Goal: Task Accomplishment & Management: Use online tool/utility

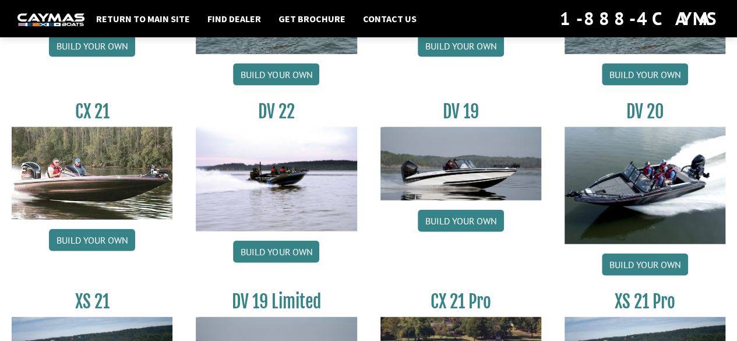
scroll to position [1282, 0]
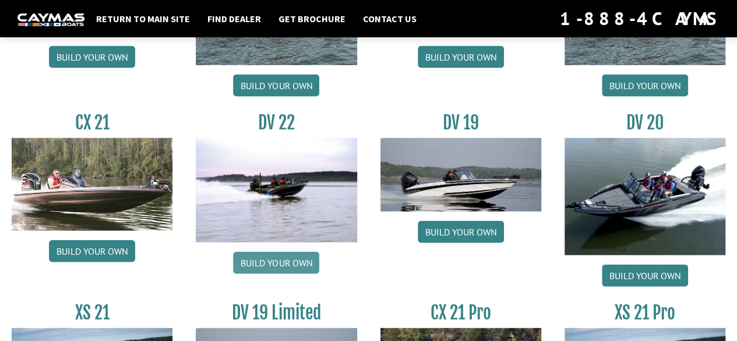
click at [267, 252] on link "Build your own" at bounding box center [276, 263] width 86 height 22
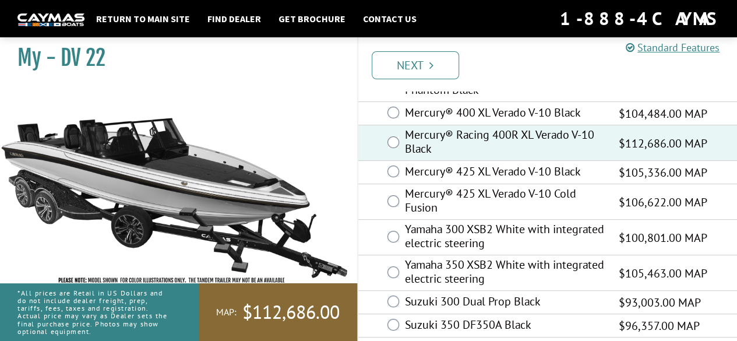
scroll to position [135, 0]
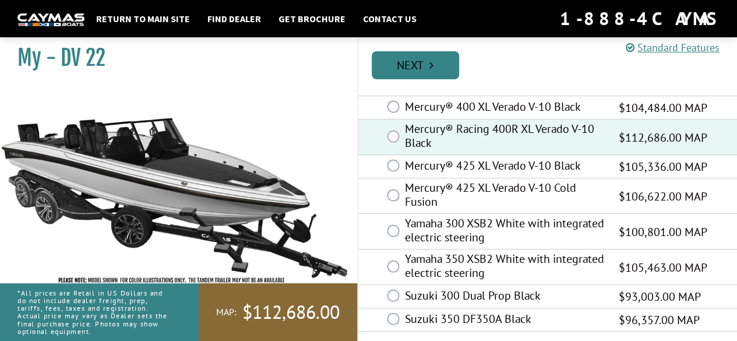
click at [435, 73] on link "Next" at bounding box center [415, 65] width 87 height 28
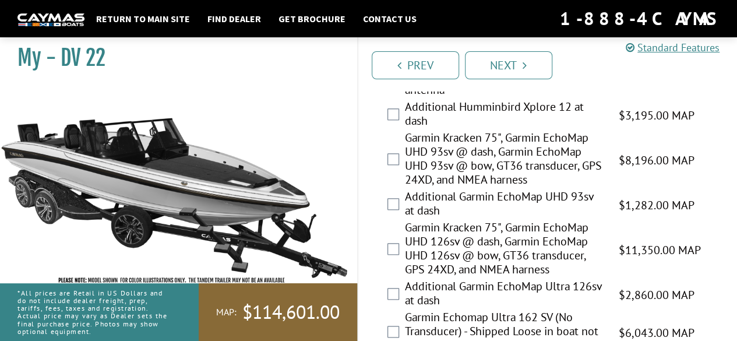
scroll to position [583, 0]
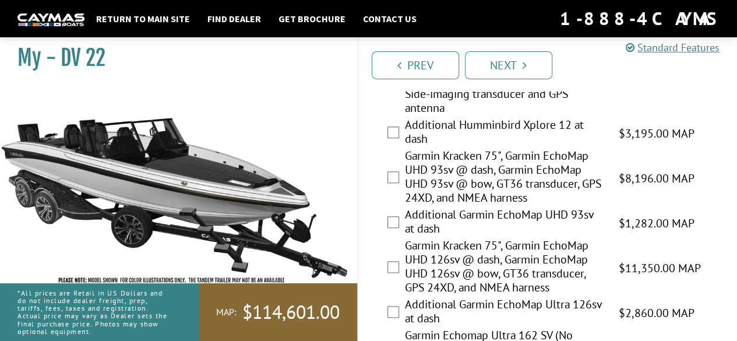
click at [384, 263] on div "Garmin Kracken 75", Garmin EchoMap UHD 126sv @ dash, Garmin EchoMap UHD 126sv @…" at bounding box center [547, 267] width 379 height 59
click at [387, 264] on div "Garmin Kracken 75", Garmin EchoMap UHD 126sv @ dash, Garmin EchoMap UHD 126sv @…" at bounding box center [547, 267] width 379 height 59
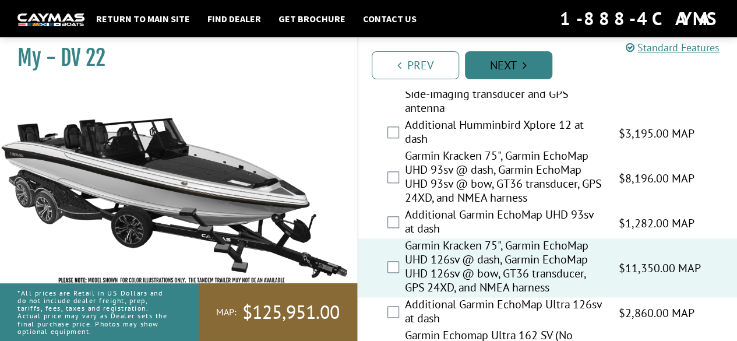
click at [527, 57] on link "Next" at bounding box center [508, 65] width 87 height 28
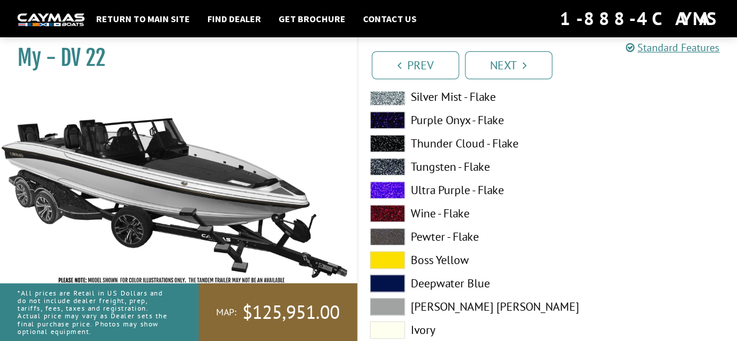
scroll to position [408, 0]
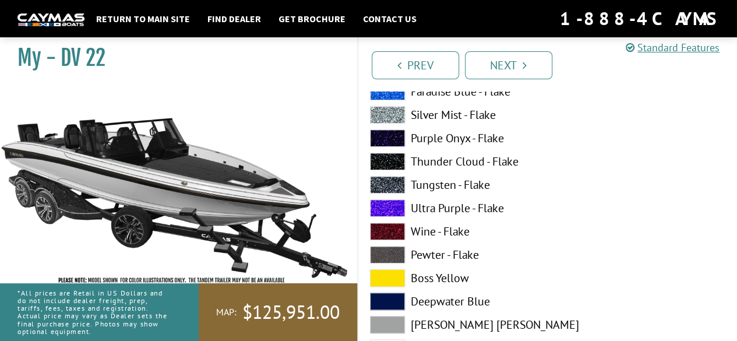
click at [426, 212] on label "Ultra Purple - Flake" at bounding box center [453, 207] width 166 height 17
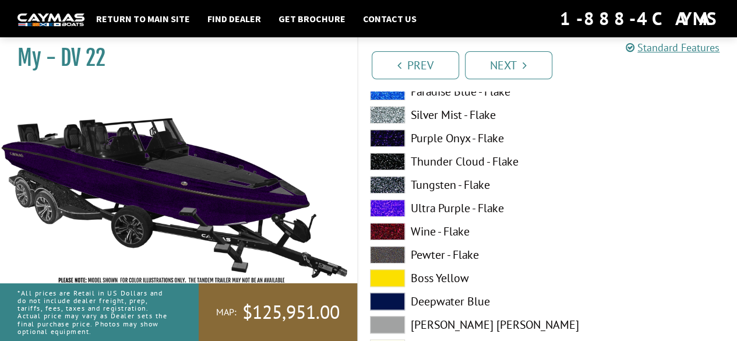
click at [427, 179] on label "Tungsten - Flake" at bounding box center [453, 184] width 166 height 17
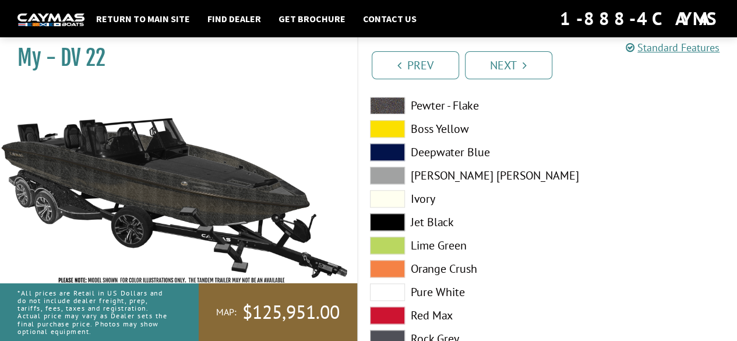
scroll to position [583, 0]
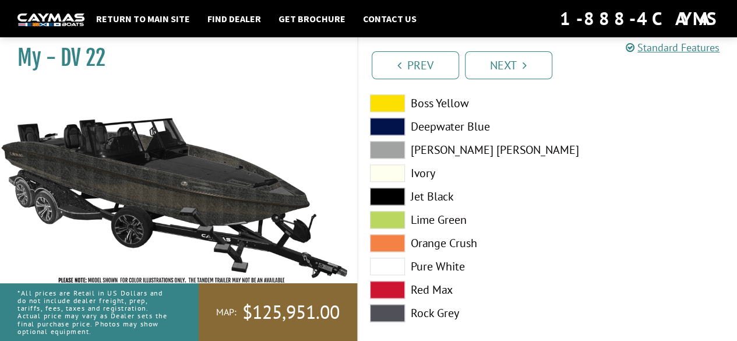
click at [442, 263] on label "Pure White" at bounding box center [453, 266] width 166 height 17
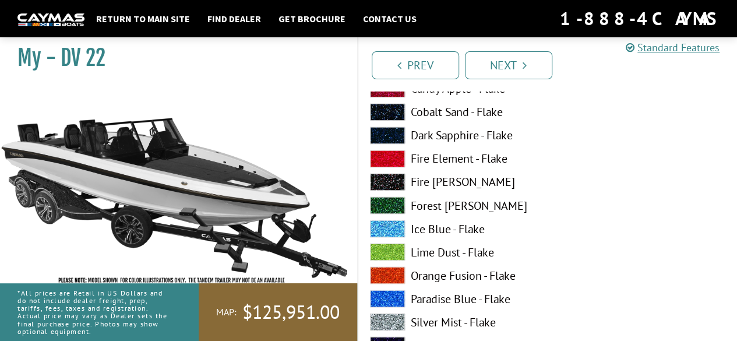
scroll to position [933, 0]
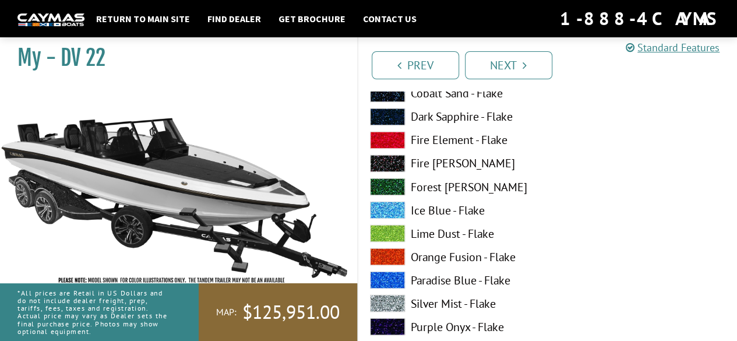
click at [465, 277] on label "Paradise Blue - Flake" at bounding box center [453, 279] width 166 height 17
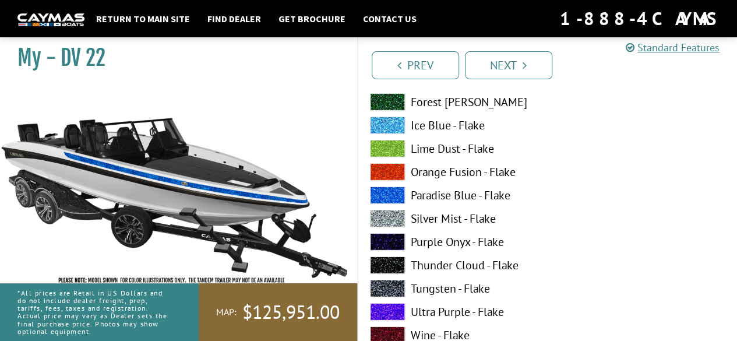
scroll to position [1749, 0]
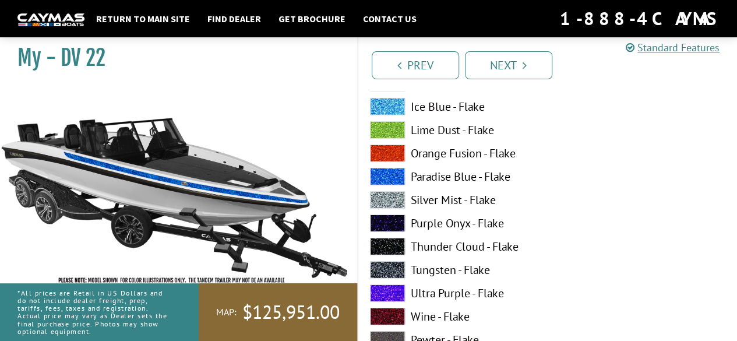
click at [463, 180] on label "Paradise Blue - Flake" at bounding box center [453, 176] width 166 height 17
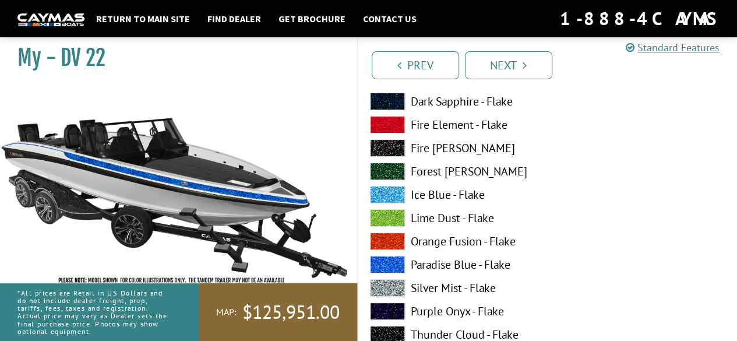
scroll to position [2157, 0]
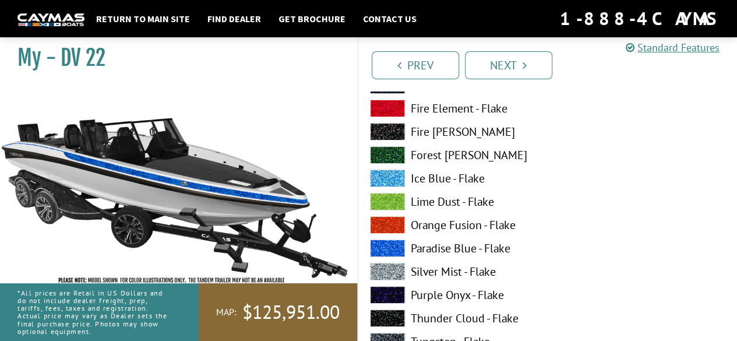
click at [439, 248] on label "Paradise Blue - Flake" at bounding box center [453, 248] width 166 height 17
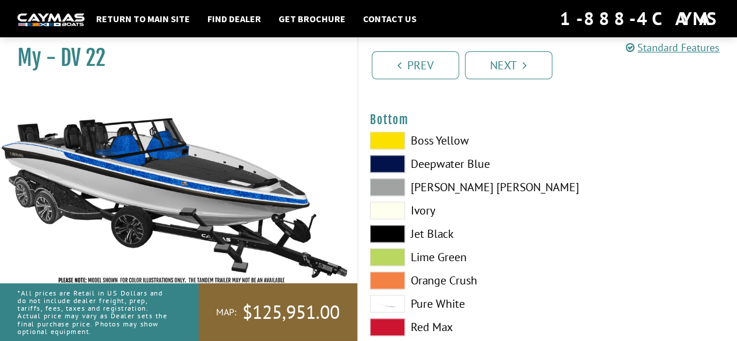
scroll to position [2740, 0]
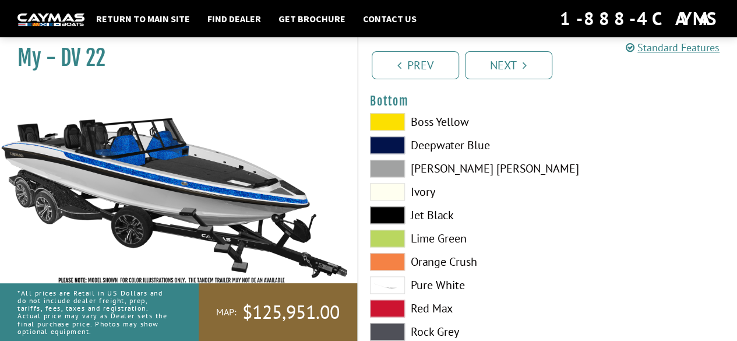
click at [449, 279] on label "Pure White" at bounding box center [453, 284] width 166 height 17
click at [447, 216] on label "Jet Black" at bounding box center [453, 214] width 166 height 17
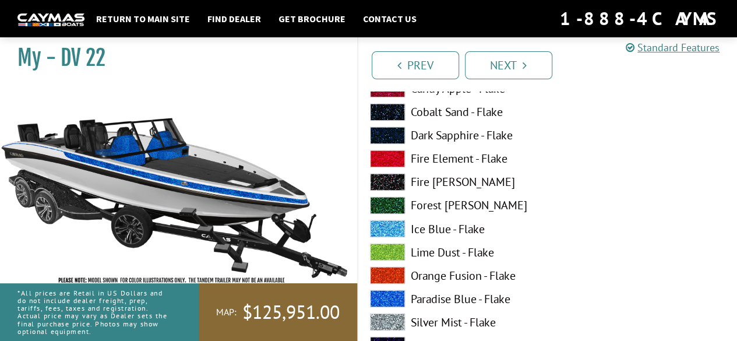
scroll to position [3148, 0]
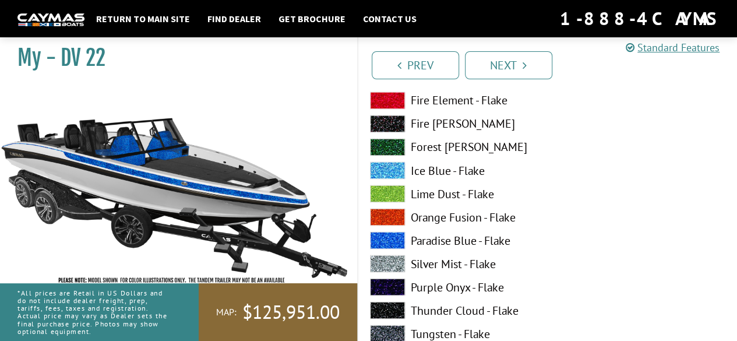
click at [447, 237] on label "Paradise Blue - Flake" at bounding box center [453, 239] width 166 height 17
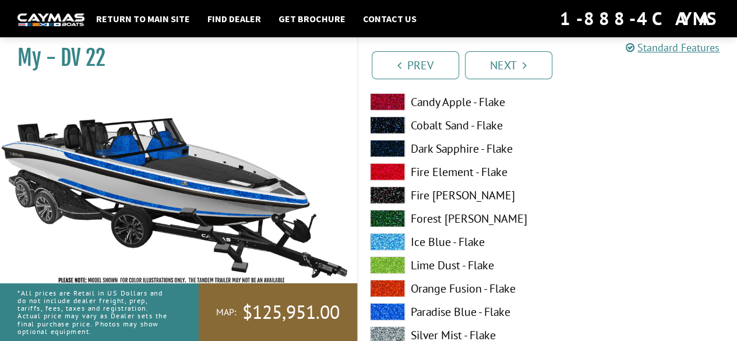
scroll to position [3847, 0]
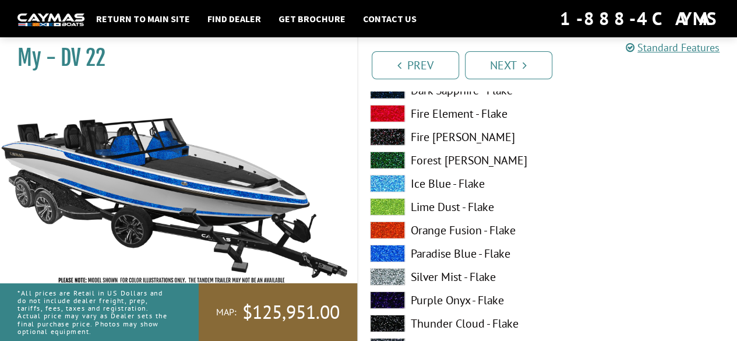
click at [438, 250] on label "Paradise Blue - Flake" at bounding box center [453, 253] width 166 height 17
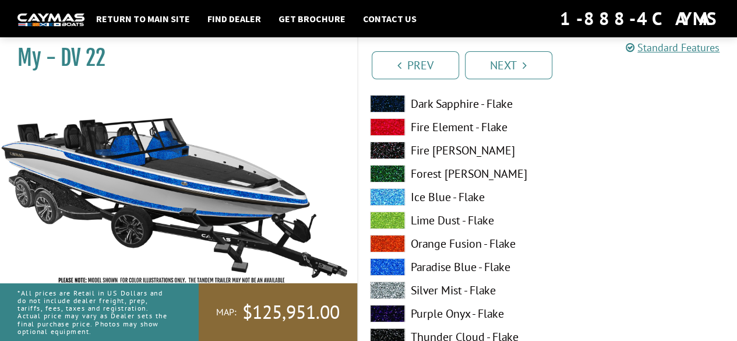
scroll to position [4372, 0]
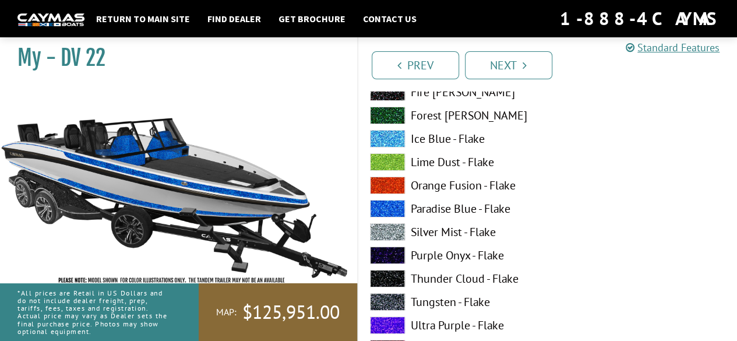
click at [433, 203] on label "Paradise Blue - Flake" at bounding box center [453, 208] width 166 height 17
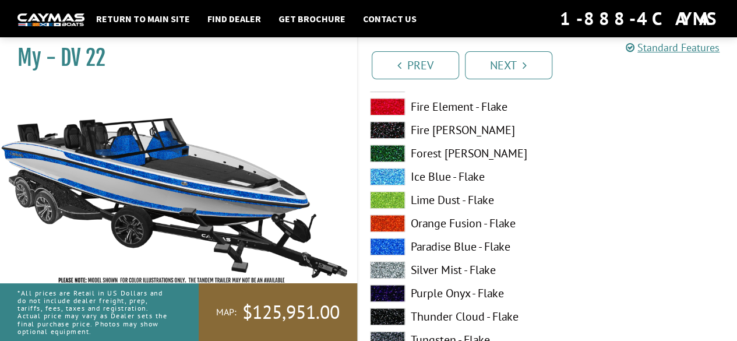
scroll to position [5071, 0]
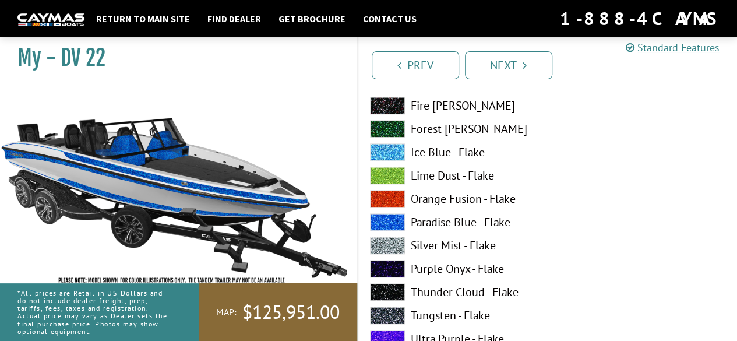
click at [453, 223] on label "Paradise Blue - Flake" at bounding box center [453, 221] width 166 height 17
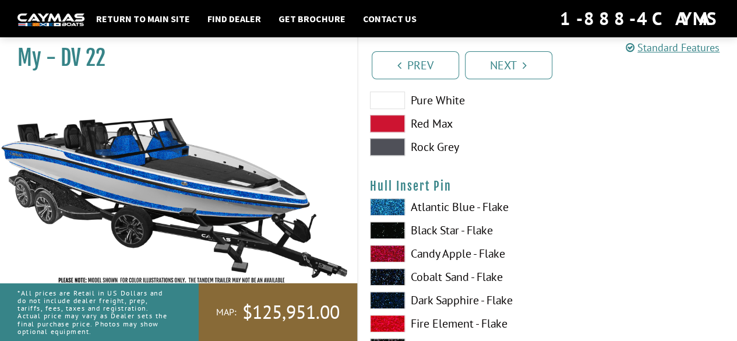
scroll to position [4838, 0]
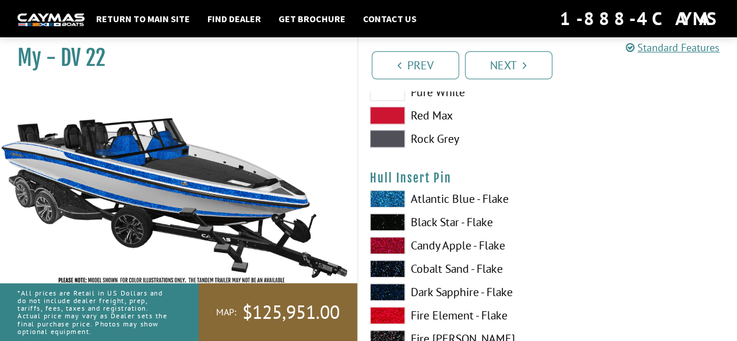
click at [442, 217] on label "Black Star - Flake" at bounding box center [453, 221] width 166 height 17
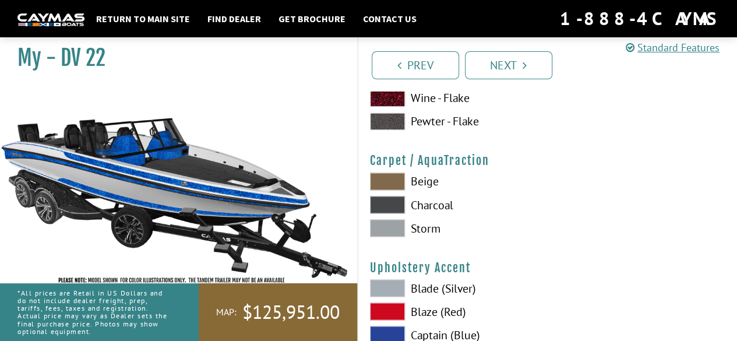
scroll to position [5363, 0]
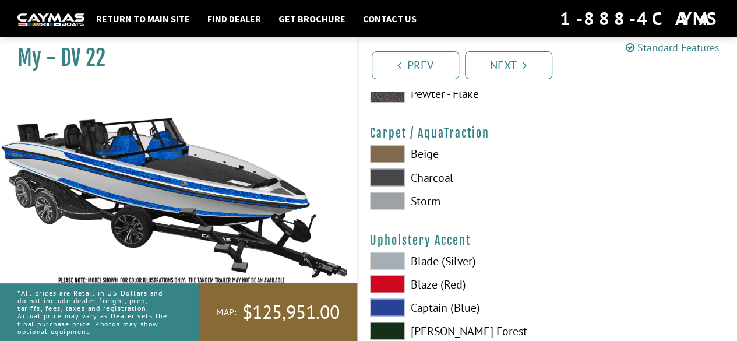
click at [423, 174] on label "Charcoal" at bounding box center [453, 176] width 166 height 17
click at [387, 174] on span at bounding box center [387, 176] width 35 height 17
click at [396, 196] on span at bounding box center [387, 200] width 35 height 17
click at [381, 146] on span at bounding box center [387, 153] width 35 height 17
click at [392, 172] on span at bounding box center [387, 176] width 35 height 17
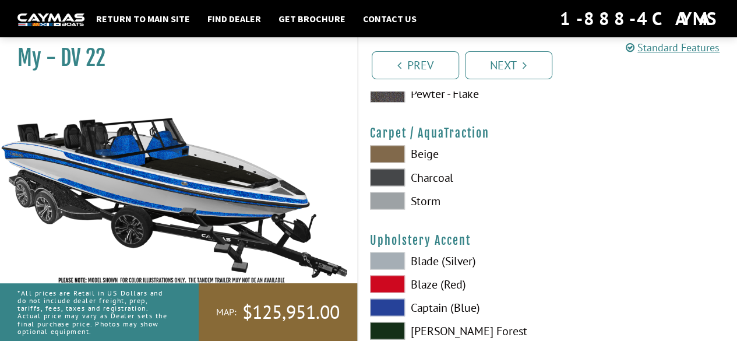
click at [389, 199] on span at bounding box center [387, 200] width 35 height 17
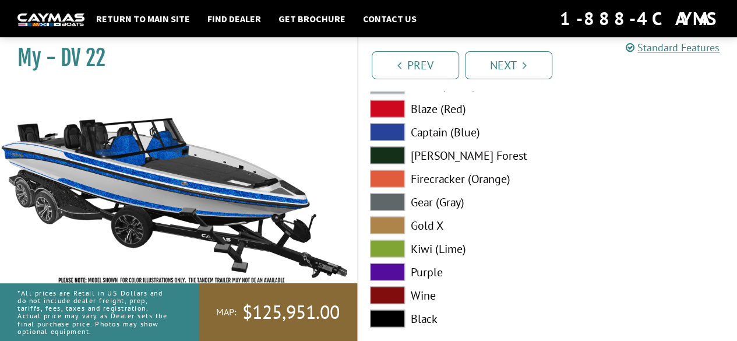
scroll to position [5479, 0]
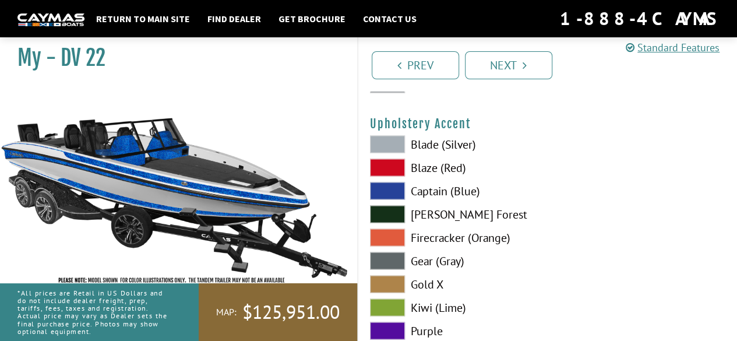
click at [430, 189] on label "Captain (Blue)" at bounding box center [453, 190] width 166 height 17
click at [423, 137] on label "Blade (Silver)" at bounding box center [453, 143] width 166 height 17
click at [428, 255] on label "Gear (Gray)" at bounding box center [453, 260] width 166 height 17
click at [427, 328] on label "Purple" at bounding box center [453, 330] width 166 height 17
click at [419, 145] on label "Blade (Silver)" at bounding box center [453, 143] width 166 height 17
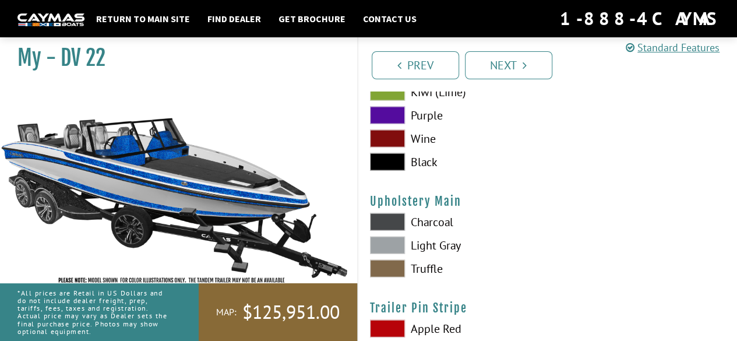
scroll to position [5713, 0]
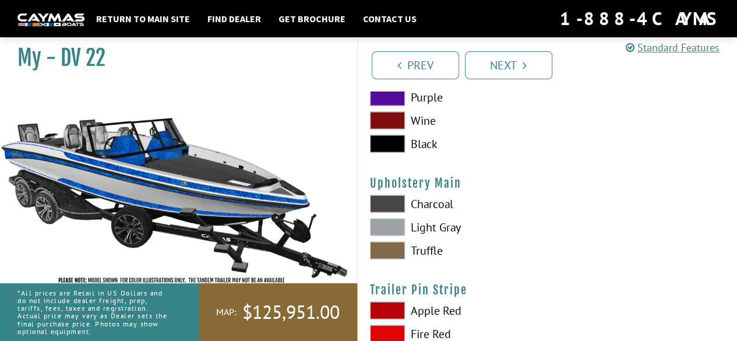
click at [391, 201] on span at bounding box center [387, 203] width 35 height 17
click at [378, 231] on span at bounding box center [387, 227] width 35 height 17
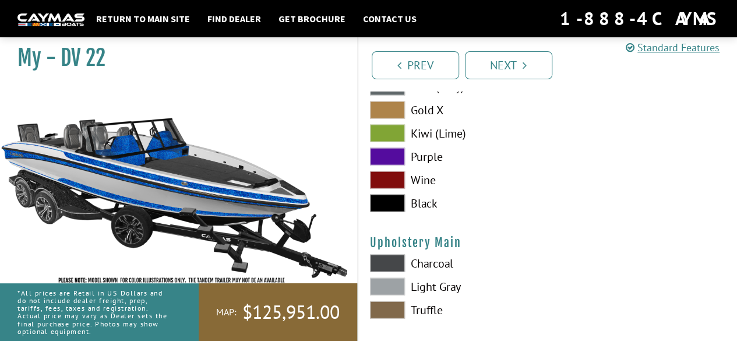
scroll to position [5596, 0]
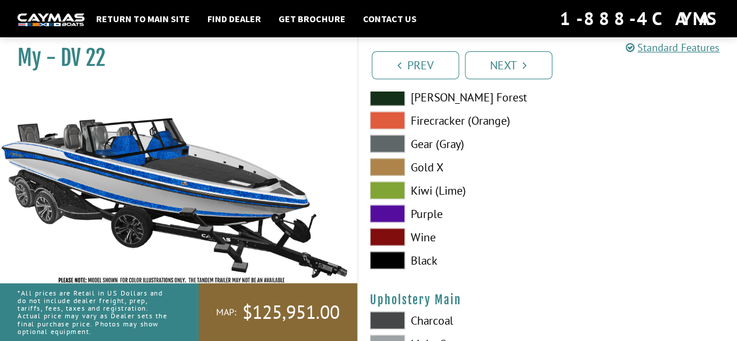
click at [371, 261] on span at bounding box center [387, 260] width 35 height 17
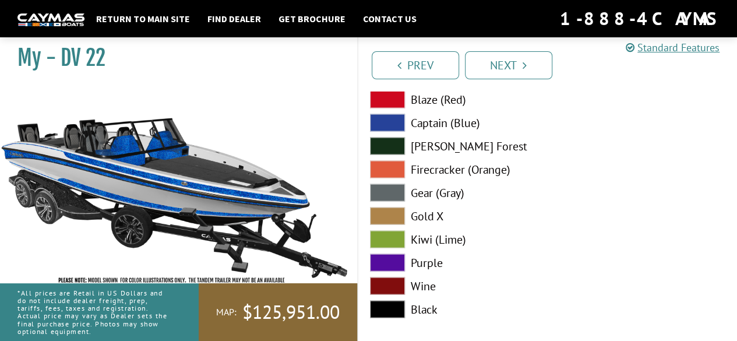
scroll to position [5479, 0]
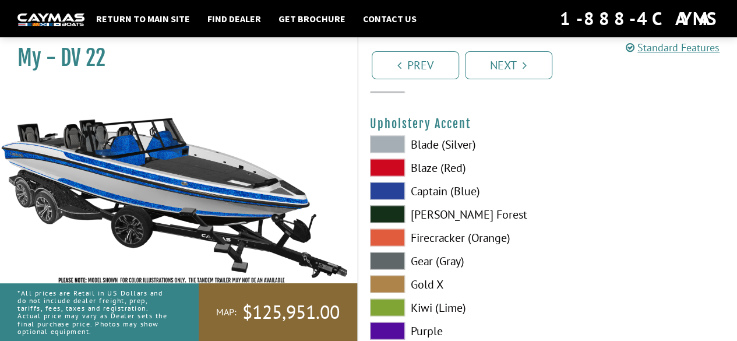
click at [431, 184] on label "Captain (Blue)" at bounding box center [453, 190] width 166 height 17
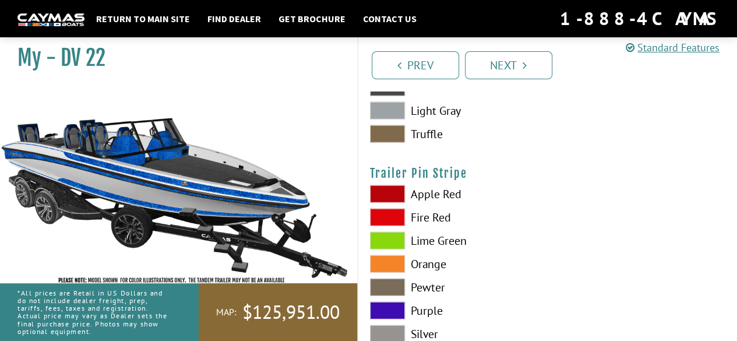
scroll to position [5887, 0]
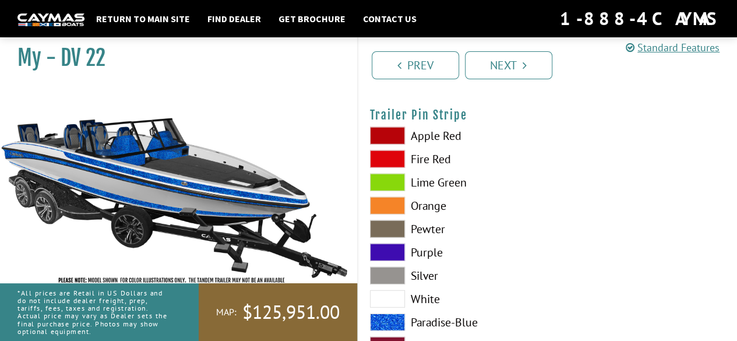
click at [414, 293] on label "White" at bounding box center [453, 298] width 166 height 17
click at [386, 294] on span at bounding box center [387, 298] width 35 height 17
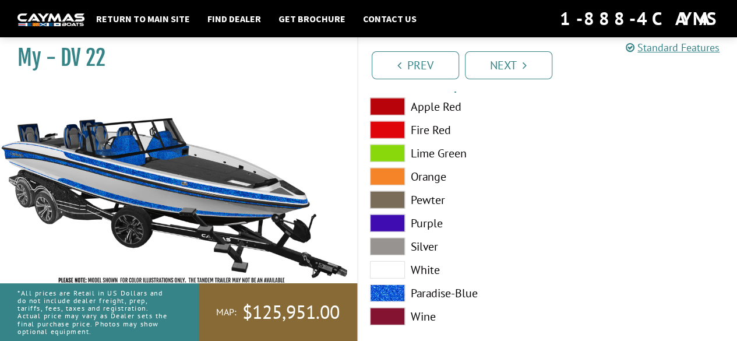
scroll to position [5932, 0]
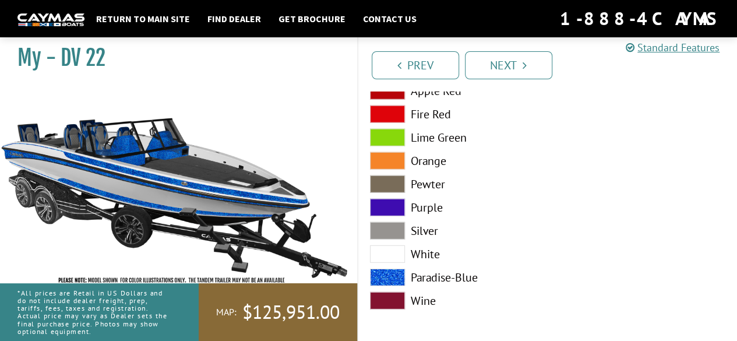
click at [391, 269] on span at bounding box center [387, 277] width 35 height 17
click at [505, 64] on link "Next" at bounding box center [508, 65] width 87 height 28
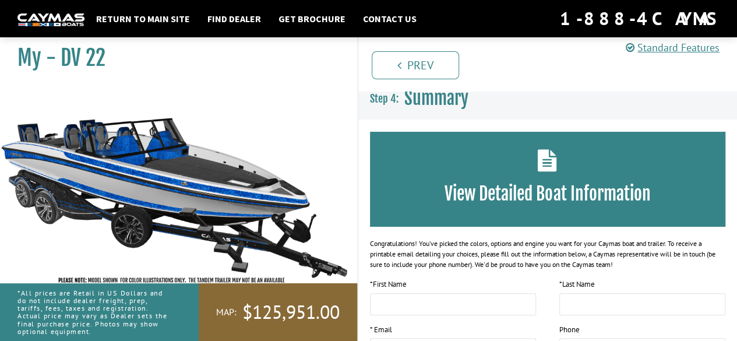
scroll to position [0, 0]
